Goal: Task Accomplishment & Management: Use online tool/utility

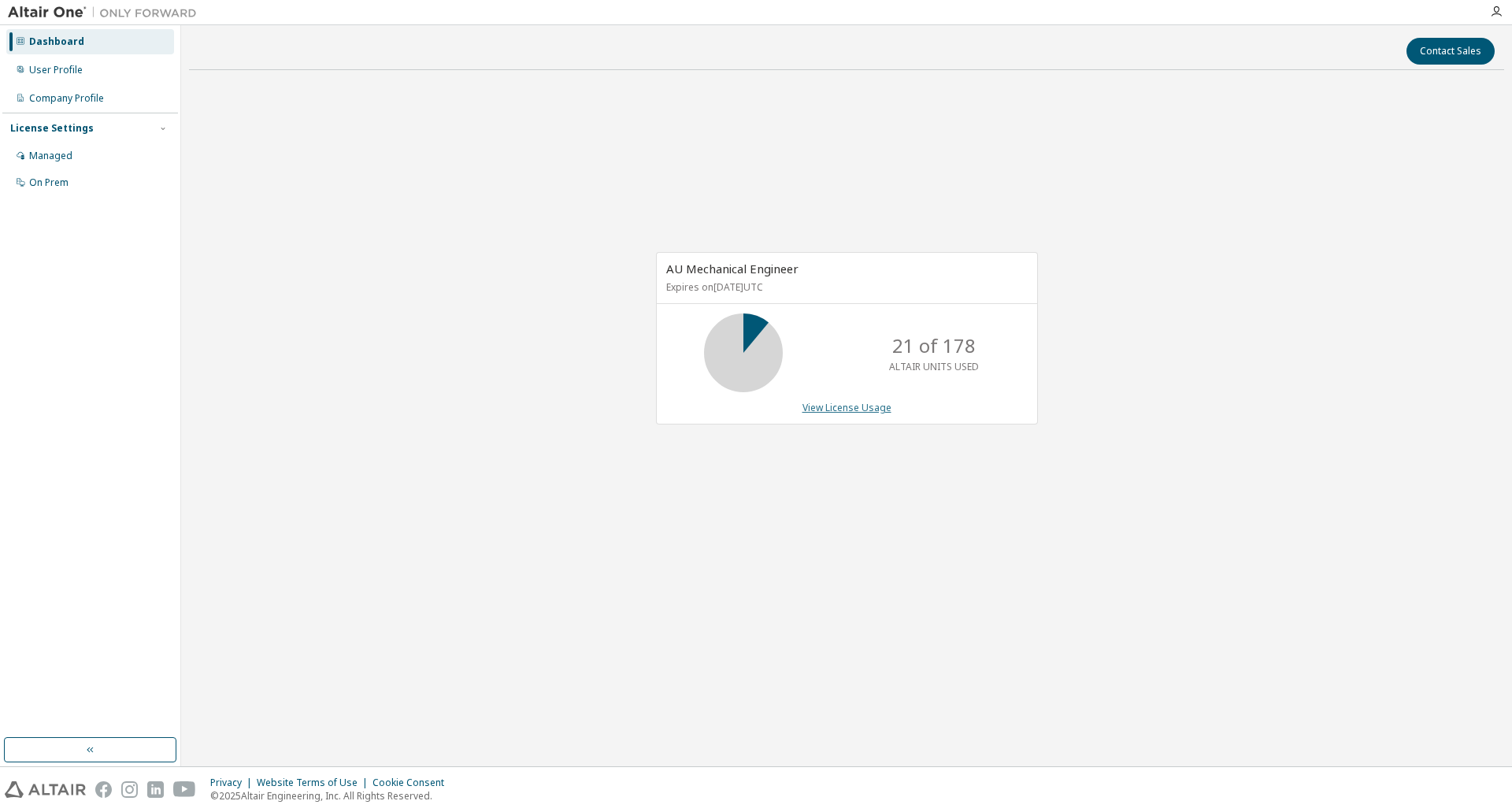
click at [847, 406] on link "View License Usage" at bounding box center [847, 407] width 89 height 13
